Goal: Task Accomplishment & Management: Use online tool/utility

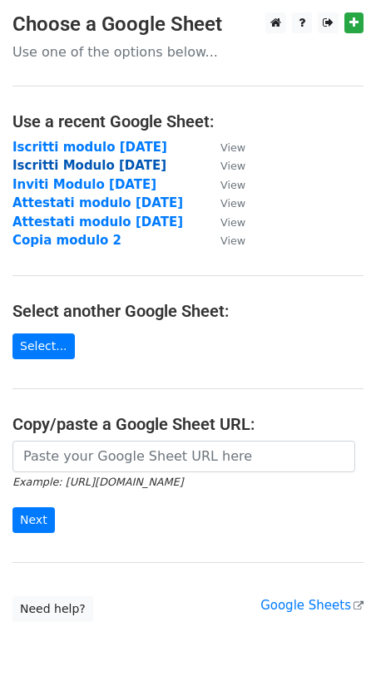
click at [113, 164] on strong "Iscritti Modulo [DATE]" at bounding box center [89, 165] width 154 height 15
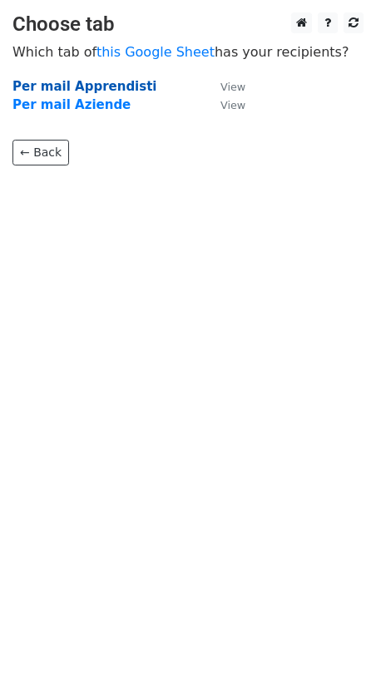
click at [96, 83] on strong "Per mail Apprendisti" at bounding box center [84, 86] width 145 height 15
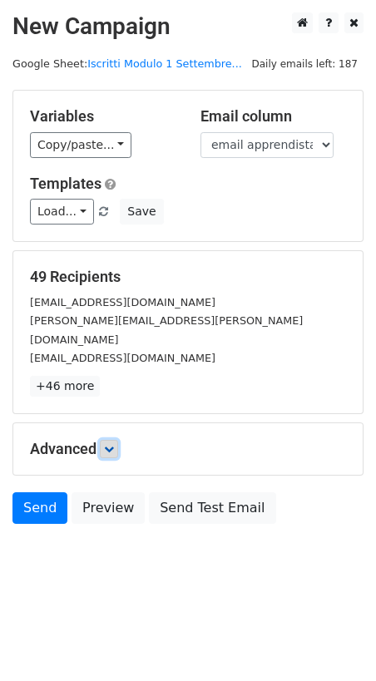
click at [114, 444] on icon at bounding box center [109, 449] width 10 height 10
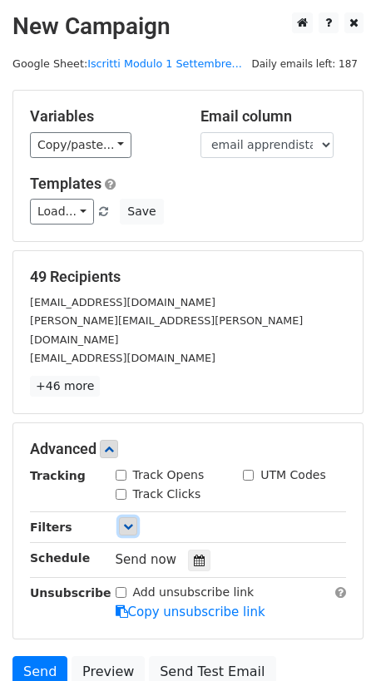
click at [131, 521] on icon at bounding box center [128, 526] width 10 height 10
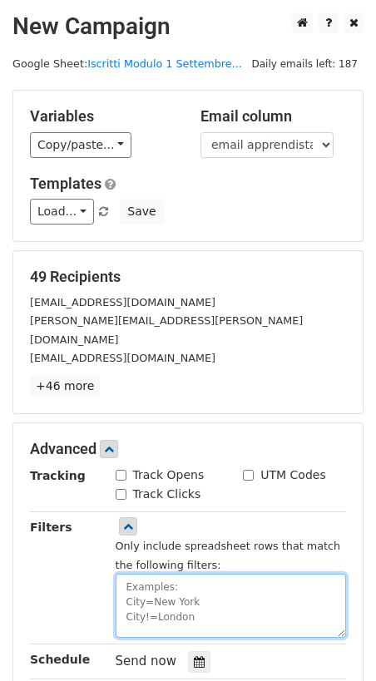
click at [160, 574] on textarea at bounding box center [231, 606] width 231 height 64
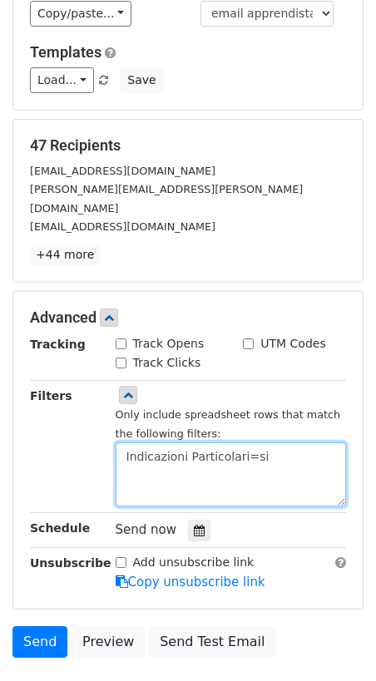
scroll to position [151, 0]
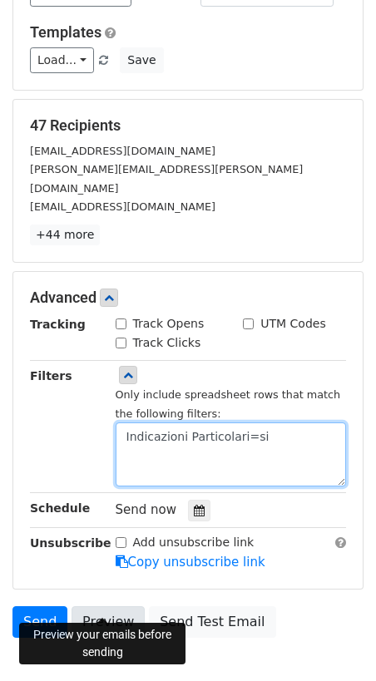
type textarea "Indicazioni Particolari=si"
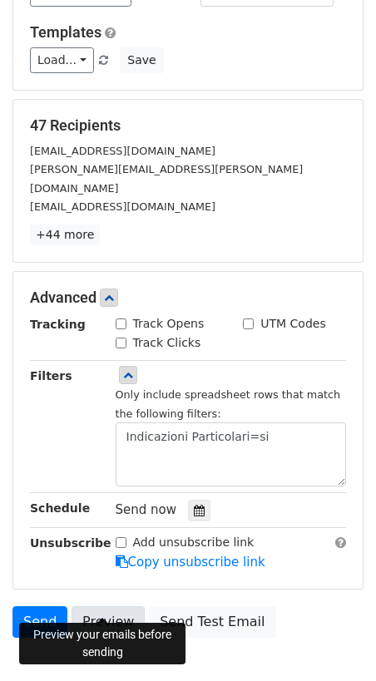
click at [107, 606] on link "Preview" at bounding box center [107, 622] width 73 height 32
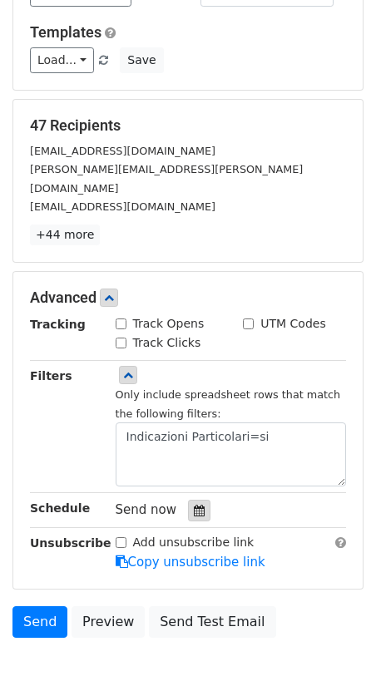
click at [194, 505] on icon at bounding box center [199, 511] width 11 height 12
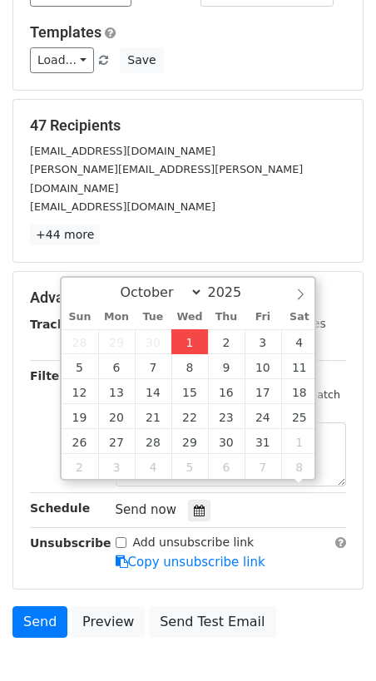
scroll to position [1, 0]
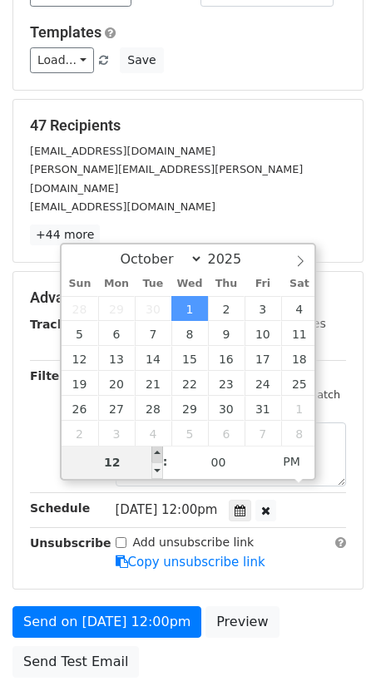
type input "2025-10-01 13:00"
type input "01"
click at [155, 449] on span at bounding box center [157, 454] width 12 height 17
type input "2025-10-01 14:00"
type input "02"
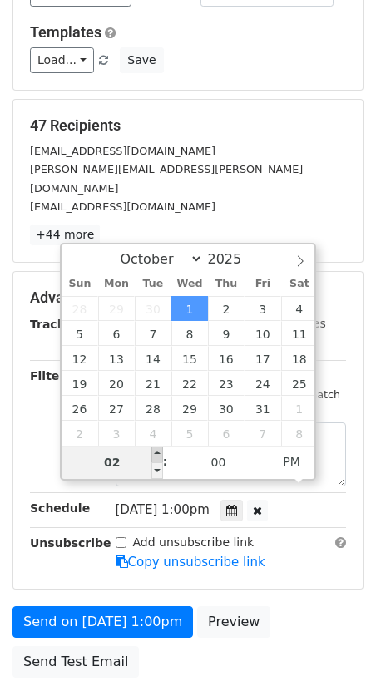
click at [155, 449] on span at bounding box center [157, 454] width 12 height 17
type input "2025-10-01 15:00"
type input "03"
click at [155, 449] on span at bounding box center [157, 454] width 12 height 17
type input "2025-10-01 16:00"
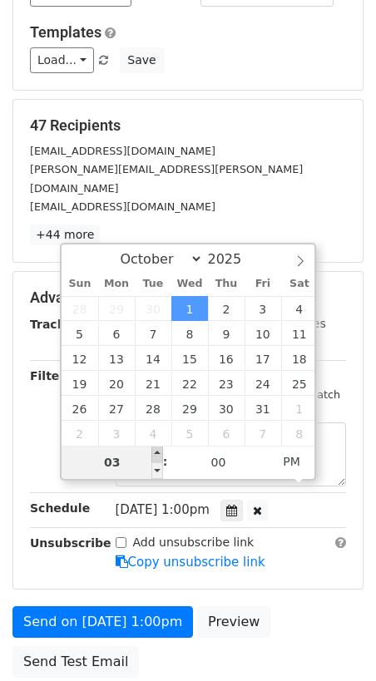
type input "04"
click at [155, 449] on span at bounding box center [157, 454] width 12 height 17
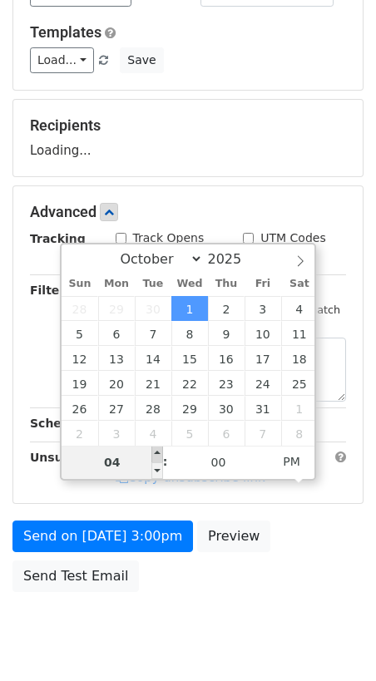
type input "2025-10-01 17:00"
type input "05"
click at [155, 449] on span at bounding box center [157, 454] width 12 height 17
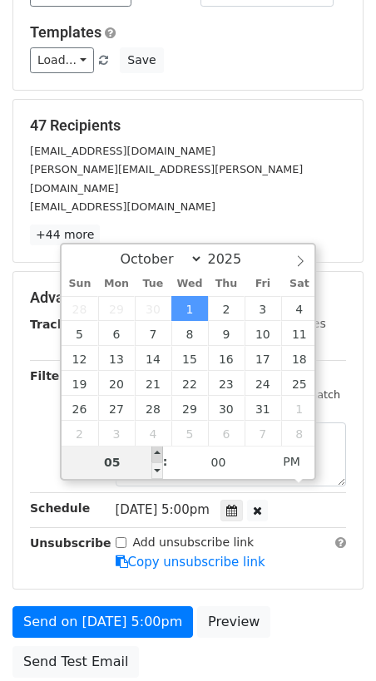
type input "2025-10-01 18:00"
type input "06"
click at [155, 449] on span at bounding box center [157, 454] width 12 height 17
type input "2025-10-01 17:00"
type input "05"
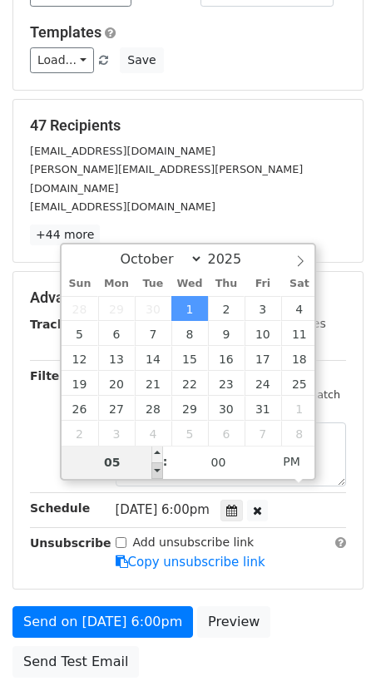
click at [160, 469] on span at bounding box center [157, 470] width 12 height 17
type input "2025-10-01 16:00"
type input "04"
click at [160, 469] on span at bounding box center [157, 470] width 12 height 17
type input "2025-10-01 15:00"
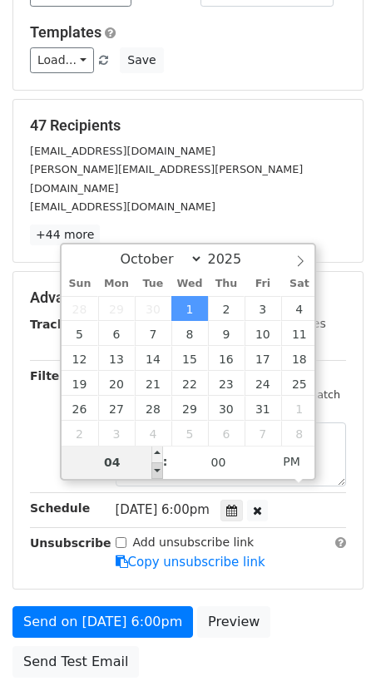
type input "03"
click at [160, 469] on span at bounding box center [157, 470] width 12 height 17
type input "2025-10-01 14:00"
type input "02"
click at [160, 469] on span at bounding box center [157, 470] width 12 height 17
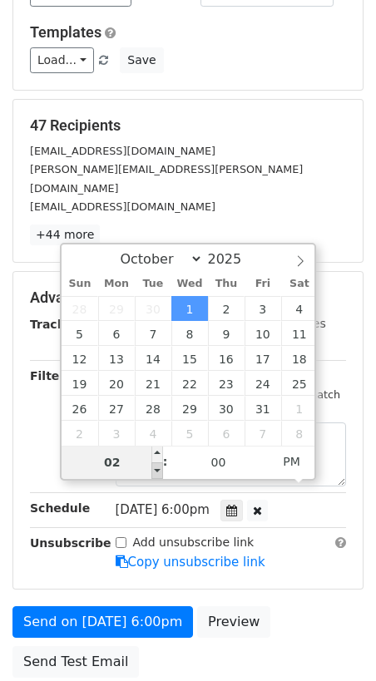
type input "2025-10-01 13:00"
type input "01"
click at [160, 469] on span at bounding box center [157, 470] width 12 height 17
type input "2025-10-01 12:00"
type input "12"
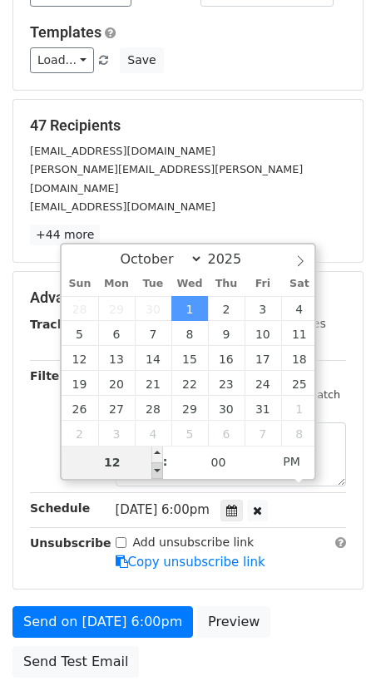
click at [160, 469] on span at bounding box center [157, 470] width 12 height 17
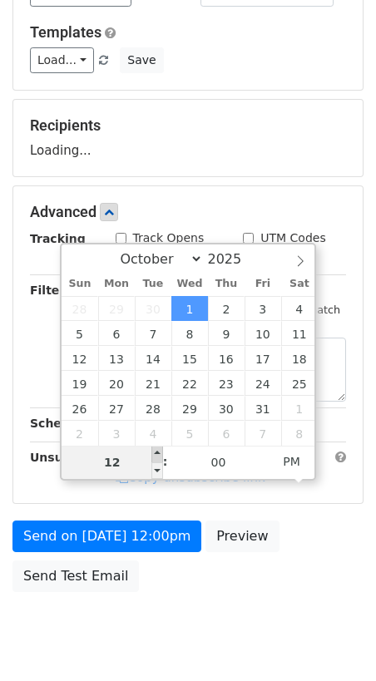
type input "2025-10-01 13:00"
type input "01"
click at [160, 458] on span at bounding box center [157, 454] width 12 height 17
type input "2025-10-01 14:00"
type input "02"
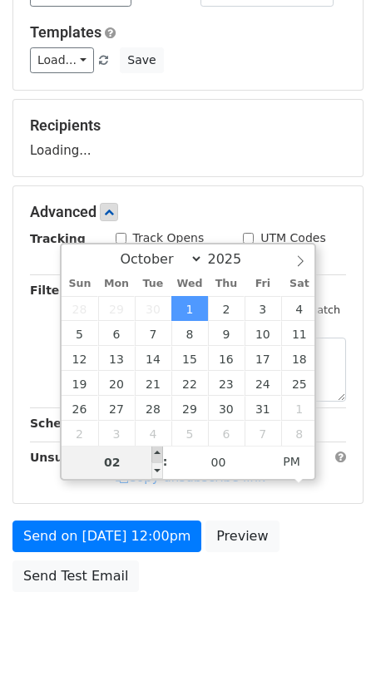
click at [160, 458] on span at bounding box center [157, 454] width 12 height 17
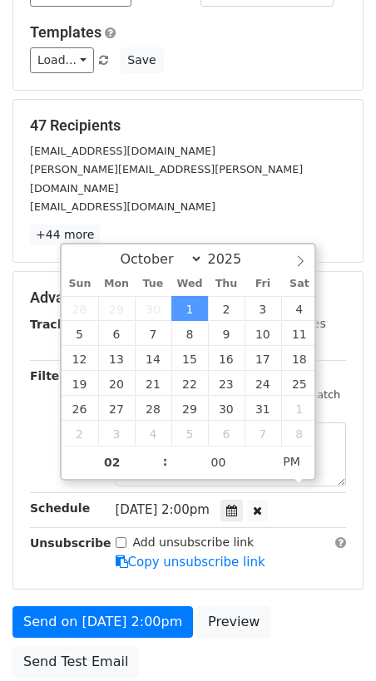
click at [106, 534] on div "Add unsubscribe link Copy unsubscribe link" at bounding box center [231, 553] width 256 height 38
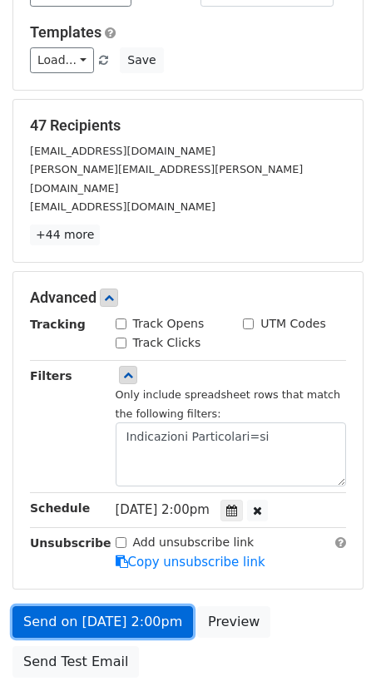
click at [105, 606] on link "Send on Oct 1 at 2:00pm" at bounding box center [102, 622] width 180 height 32
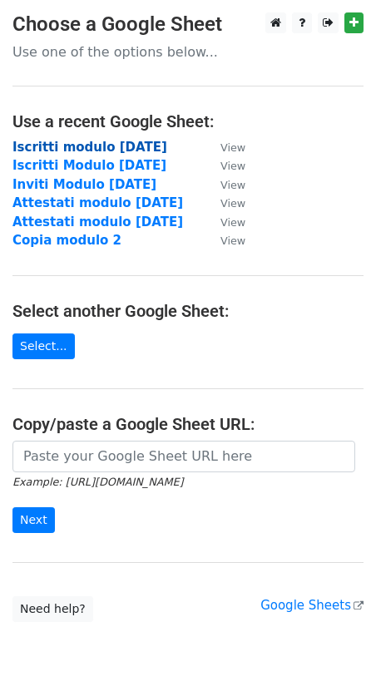
click at [128, 145] on strong "Iscritti modulo 2 settembre 2025" at bounding box center [89, 147] width 155 height 15
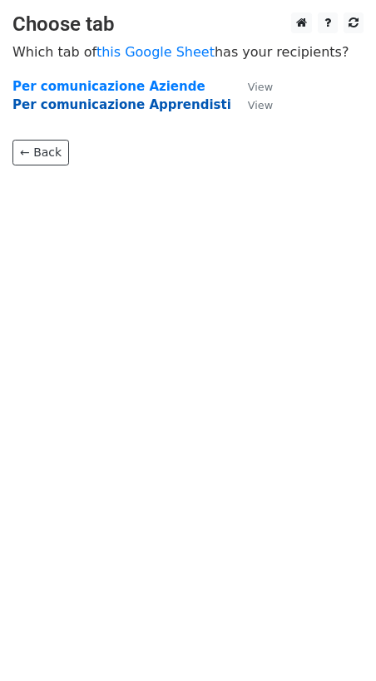
click at [126, 105] on strong "Per comunicazione Apprendisti" at bounding box center [121, 104] width 219 height 15
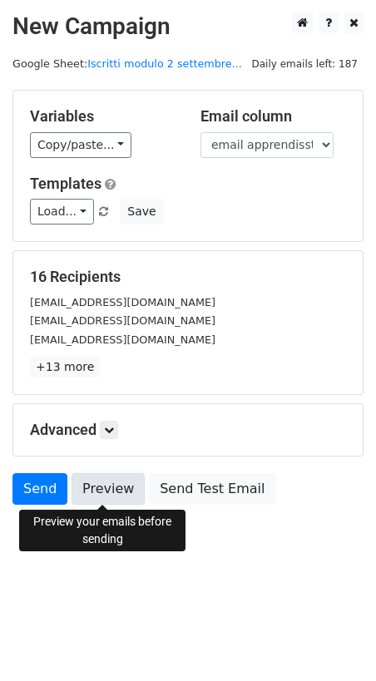
click at [112, 493] on link "Preview" at bounding box center [107, 489] width 73 height 32
click at [111, 429] on icon at bounding box center [109, 430] width 10 height 10
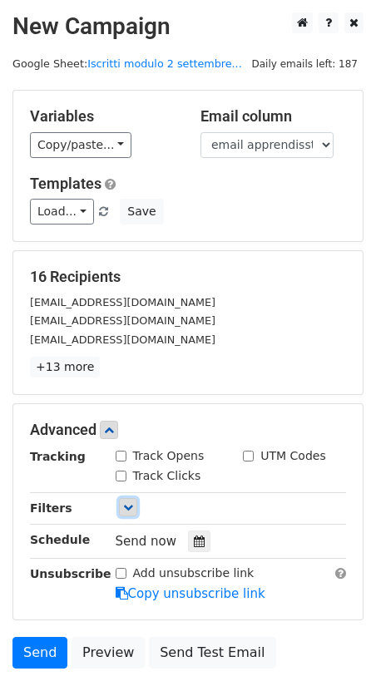
click at [125, 507] on icon at bounding box center [128, 507] width 10 height 10
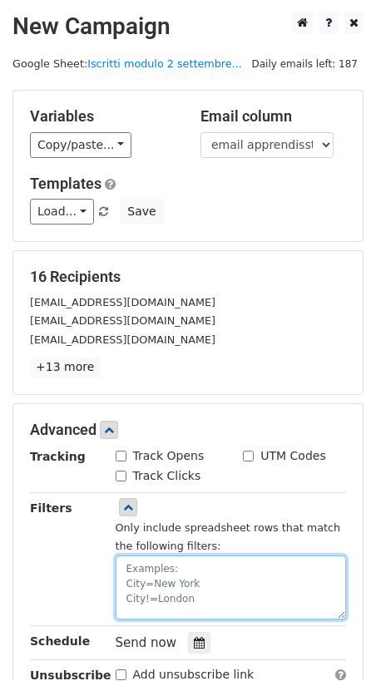
click at [158, 564] on textarea at bounding box center [231, 587] width 231 height 64
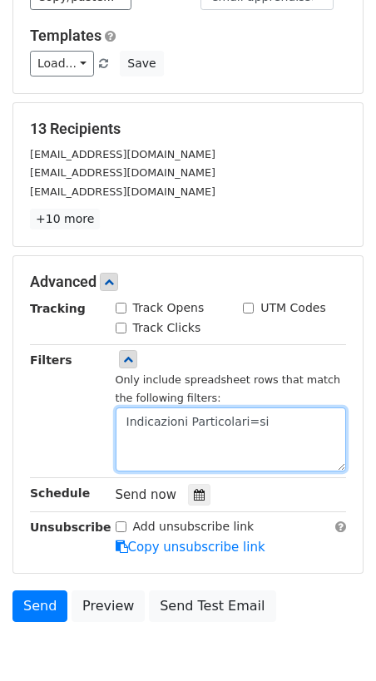
scroll to position [229, 0]
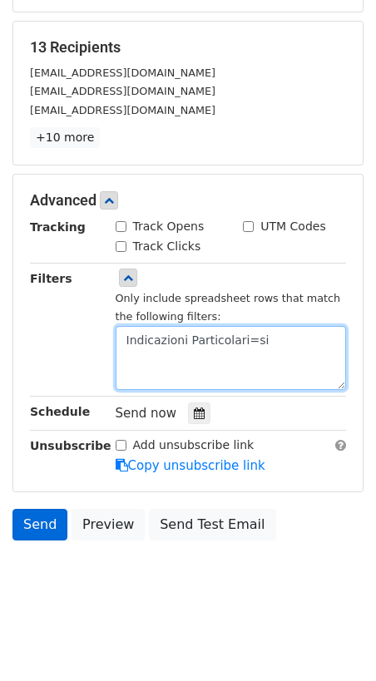
type textarea "Indicazioni Particolari=si"
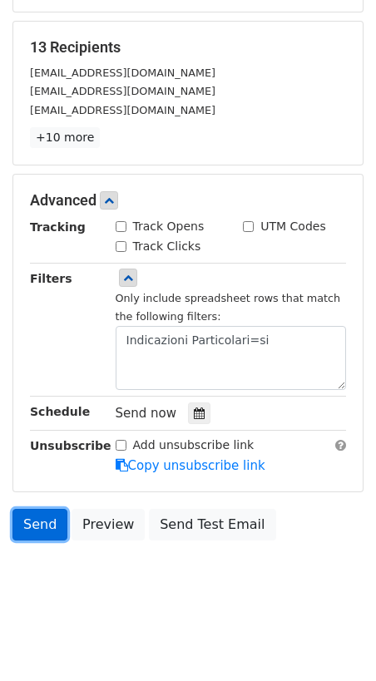
click at [44, 525] on link "Send" at bounding box center [39, 525] width 55 height 32
